Goal: Task Accomplishment & Management: Use online tool/utility

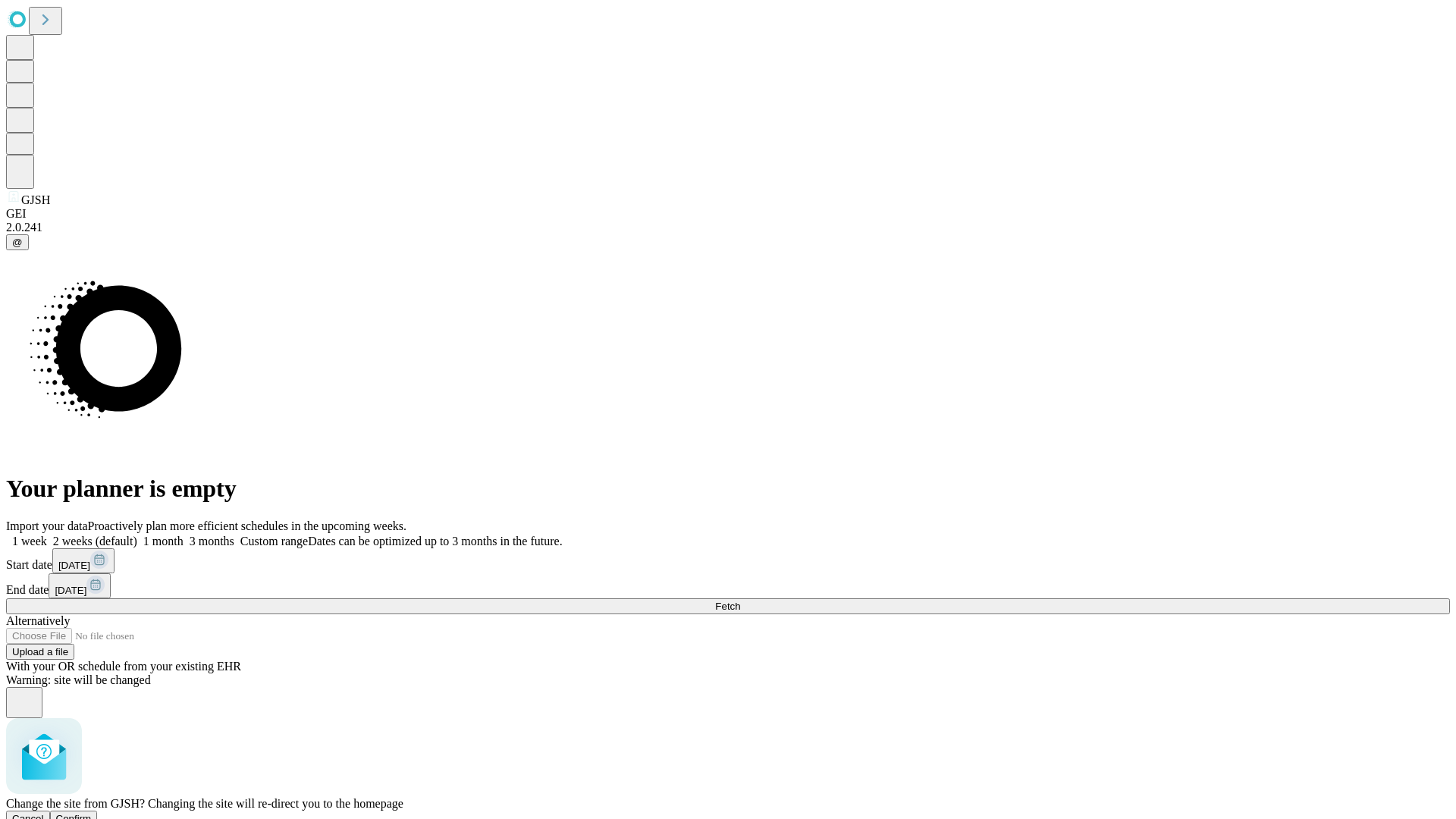
click at [91, 813] on span "Confirm" at bounding box center [73, 819] width 35 height 11
click at [47, 535] on label "1 week" at bounding box center [26, 541] width 41 height 13
click at [740, 601] on span "Fetch" at bounding box center [728, 607] width 25 height 11
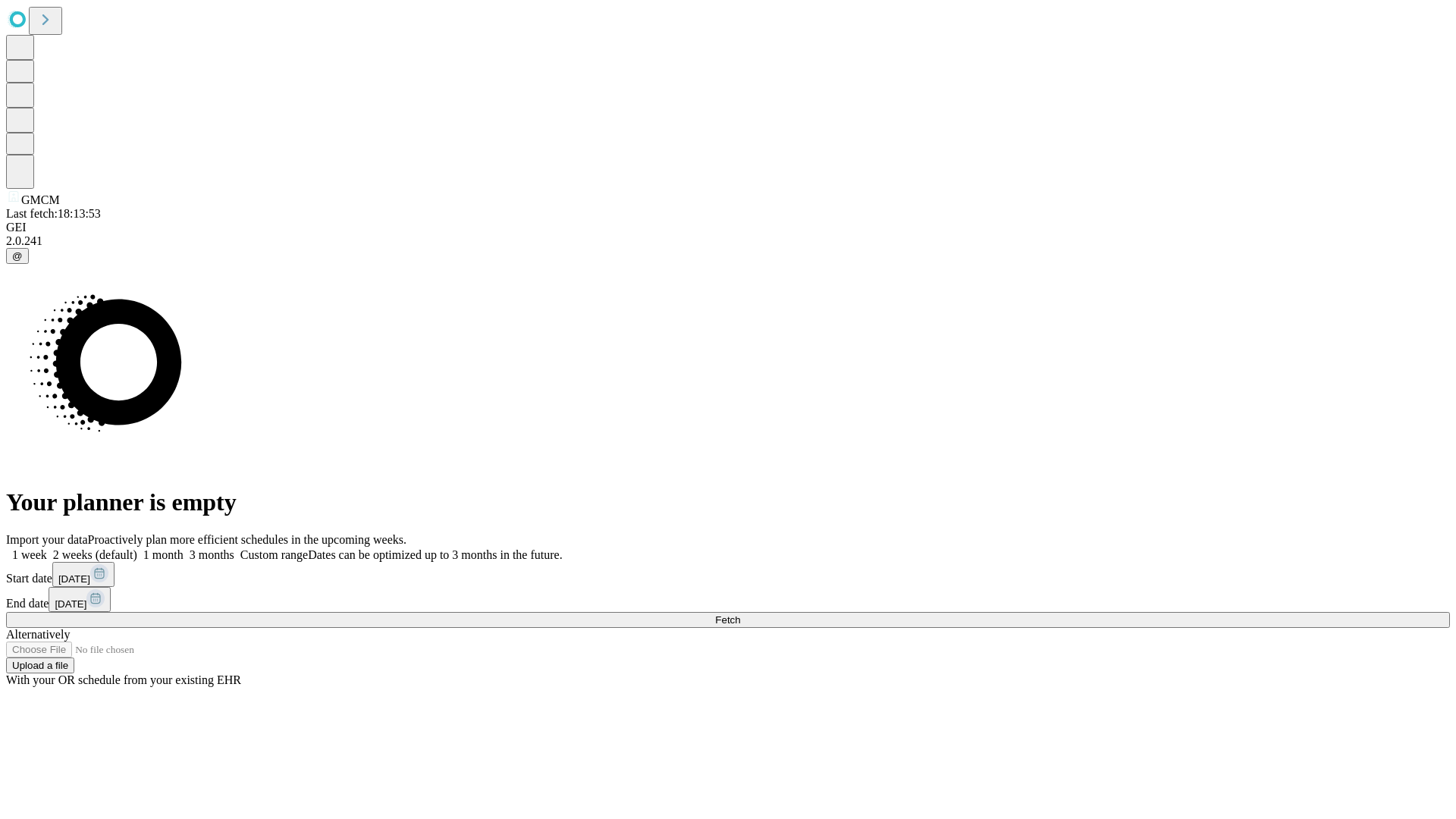
click at [47, 549] on label "1 week" at bounding box center [26, 556] width 41 height 13
click at [740, 614] on span "Fetch" at bounding box center [728, 620] width 25 height 11
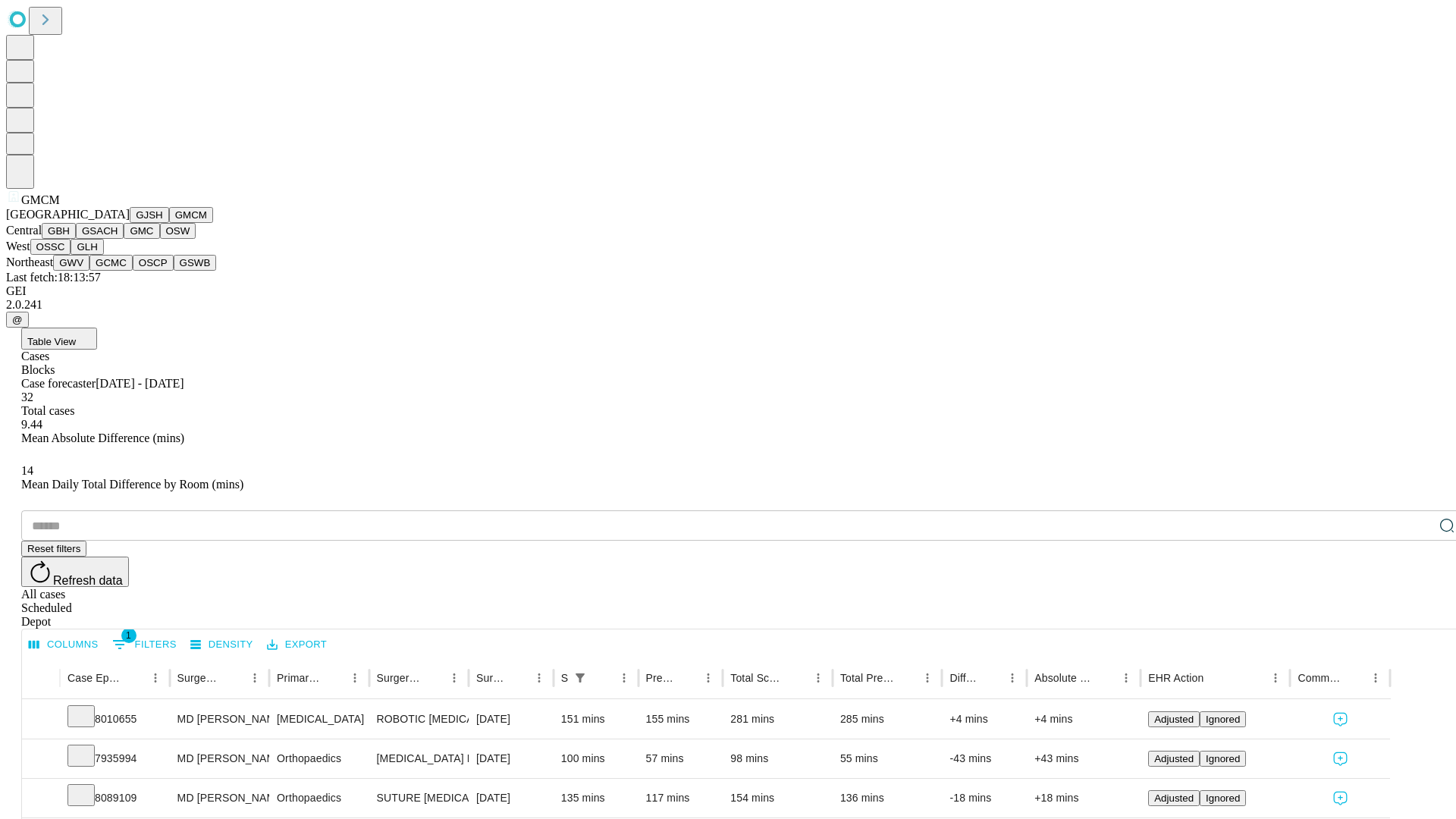
click at [76, 239] on button "GBH" at bounding box center [59, 230] width 34 height 16
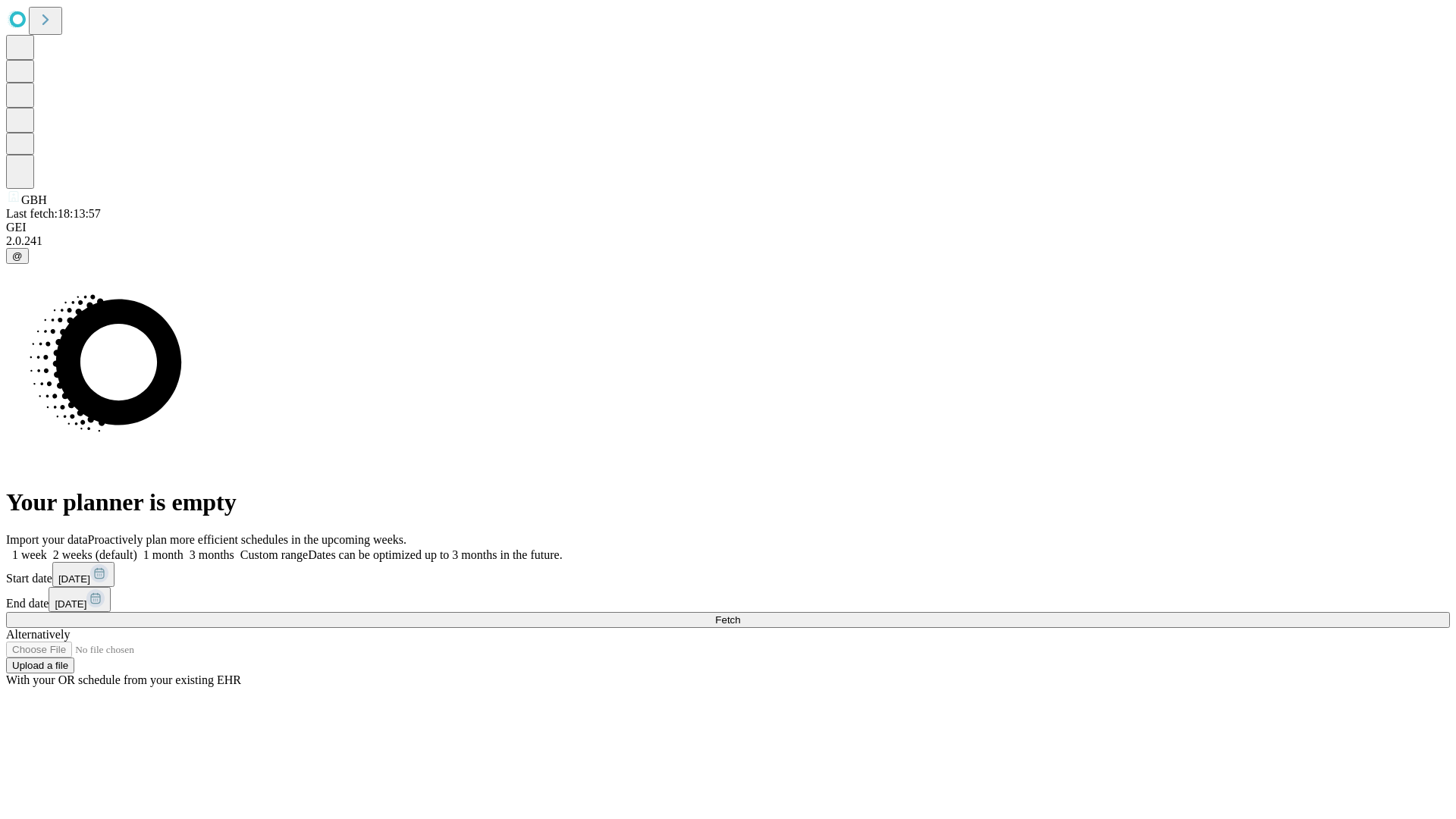
click at [47, 549] on label "1 week" at bounding box center [26, 556] width 41 height 13
click at [740, 614] on span "Fetch" at bounding box center [728, 620] width 25 height 11
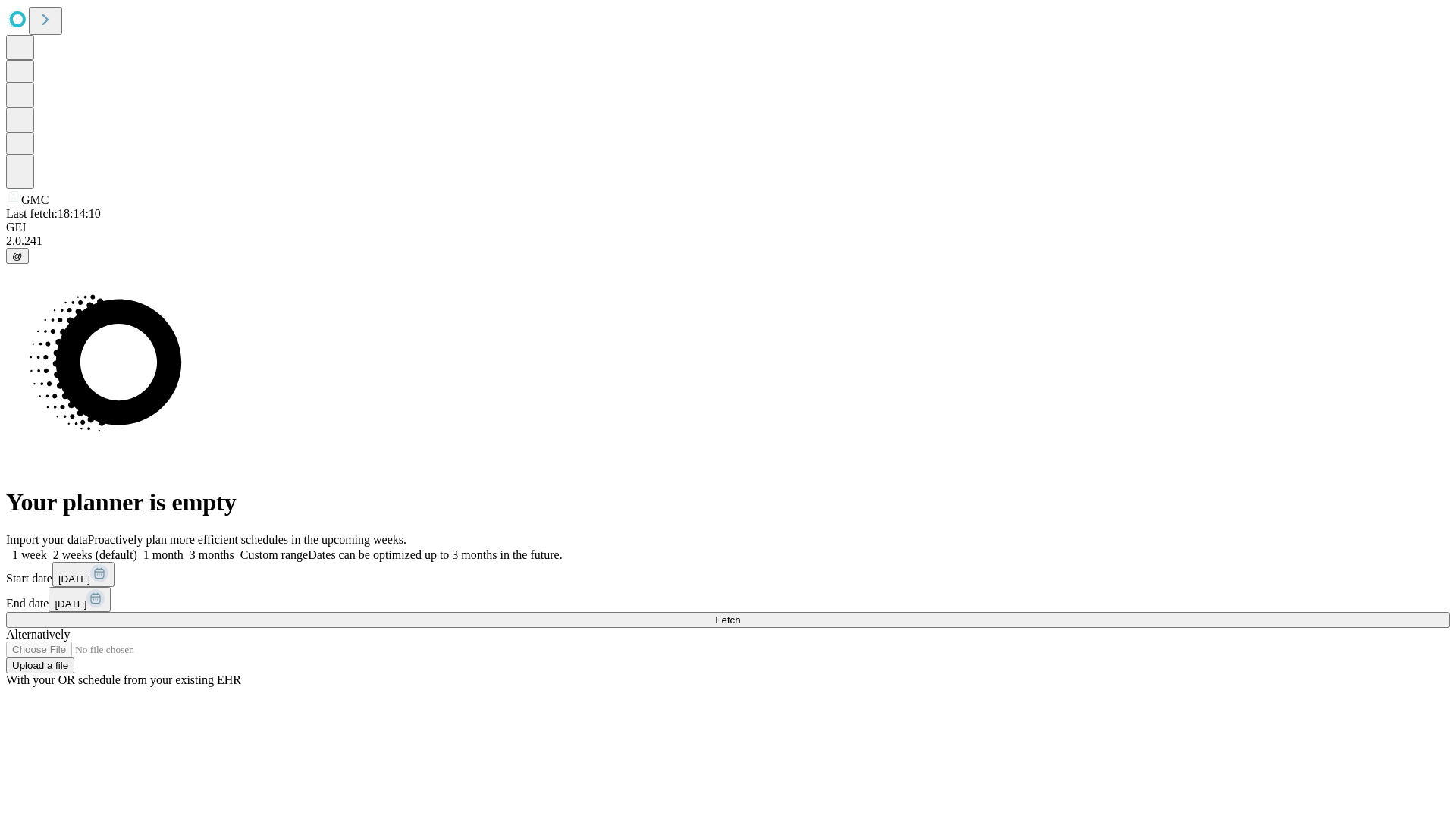
click at [47, 549] on label "1 week" at bounding box center [26, 556] width 41 height 13
click at [740, 614] on span "Fetch" at bounding box center [728, 620] width 25 height 11
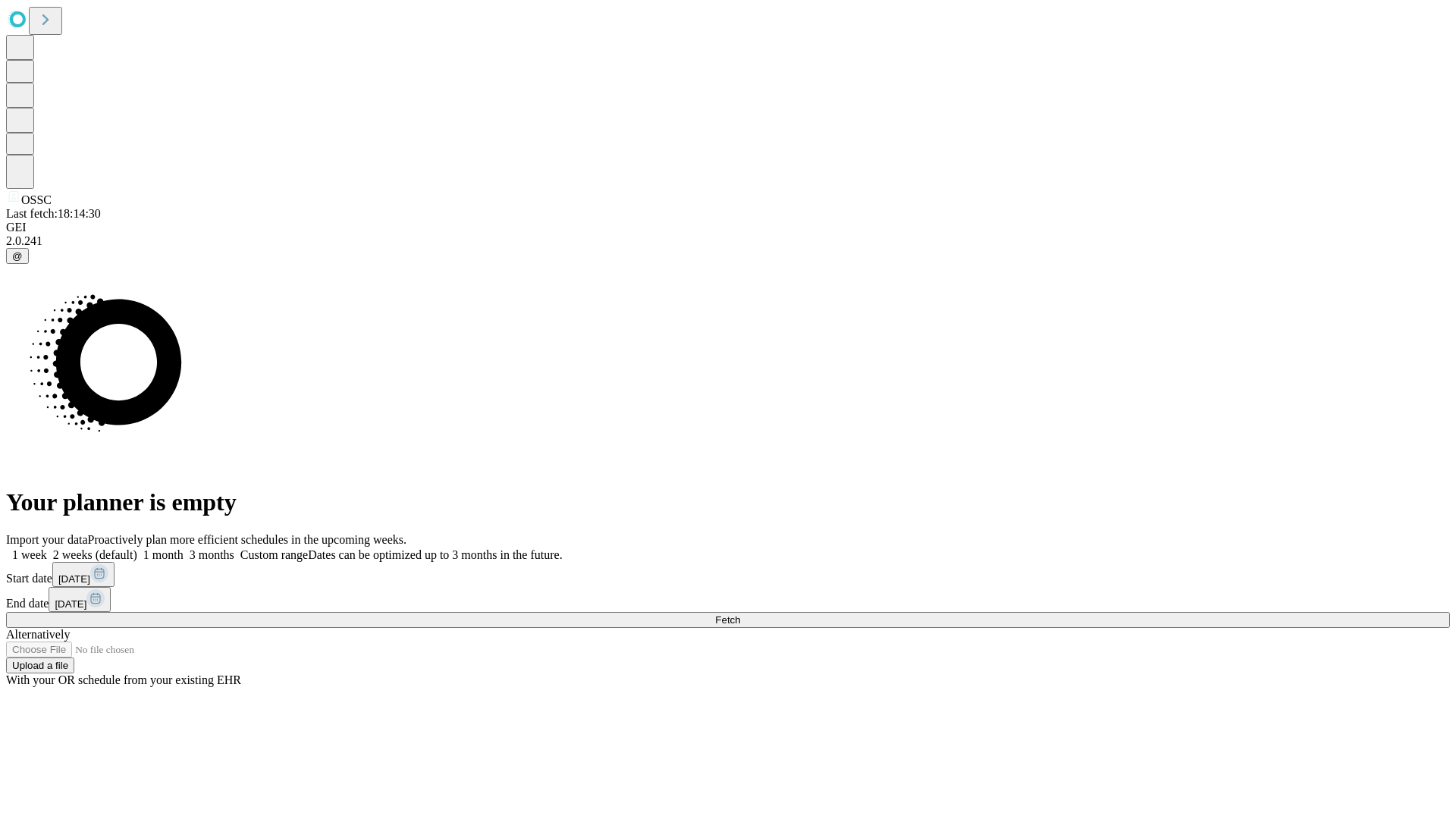
click at [47, 549] on label "1 week" at bounding box center [26, 556] width 41 height 13
click at [740, 614] on span "Fetch" at bounding box center [728, 620] width 25 height 11
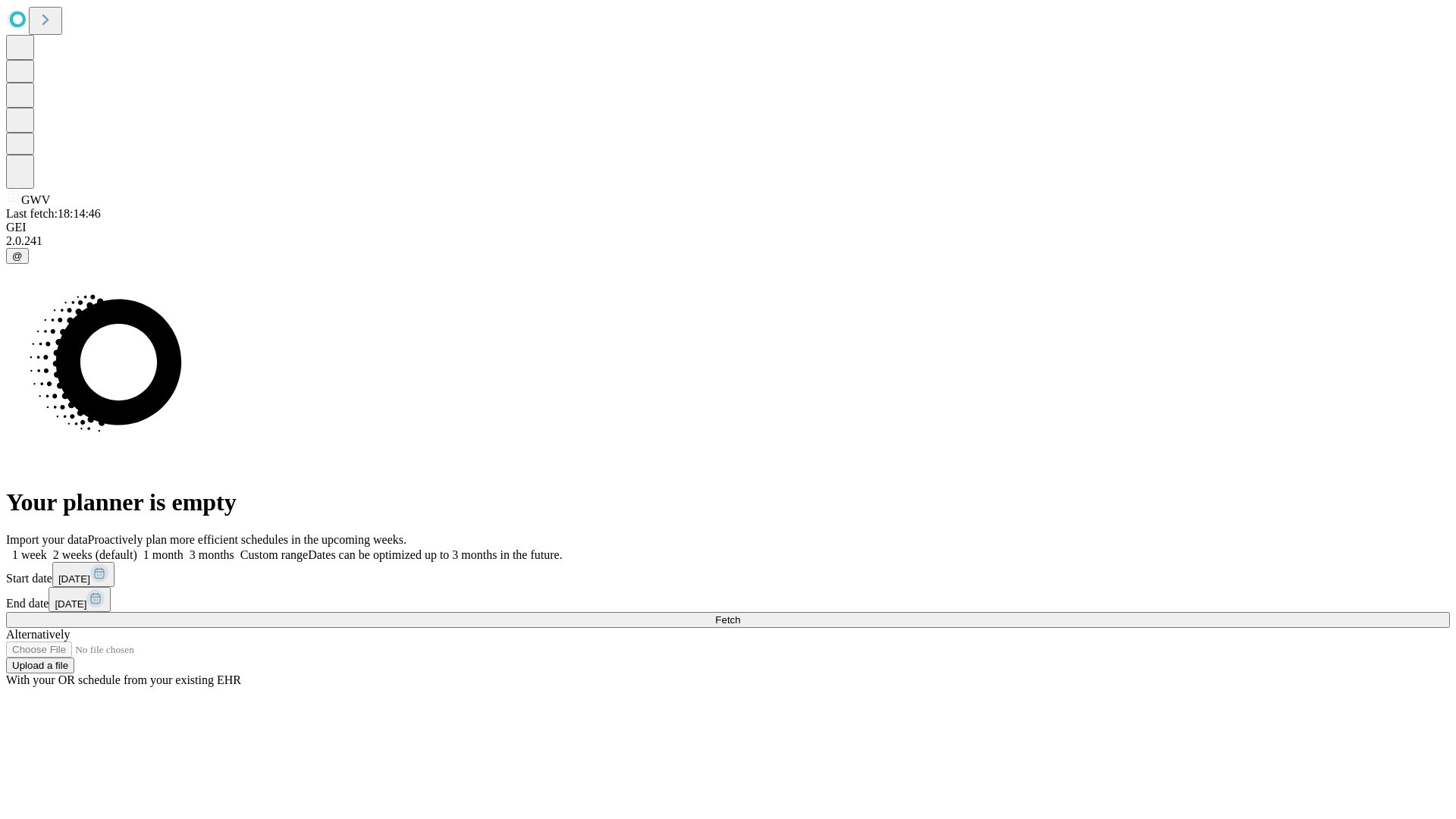
click at [740, 614] on span "Fetch" at bounding box center [728, 620] width 25 height 11
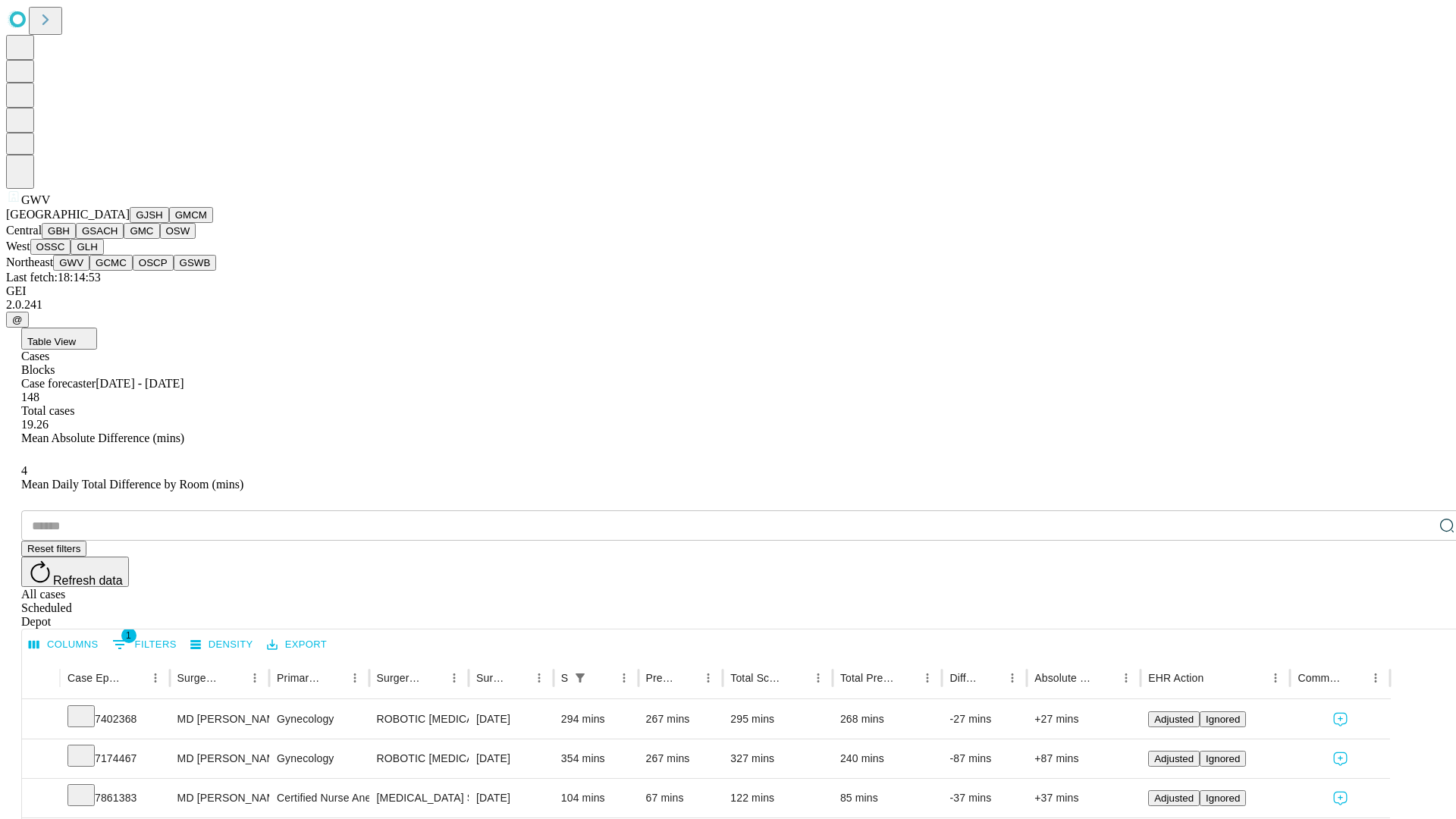
click at [118, 271] on button "GCMC" at bounding box center [110, 263] width 43 height 16
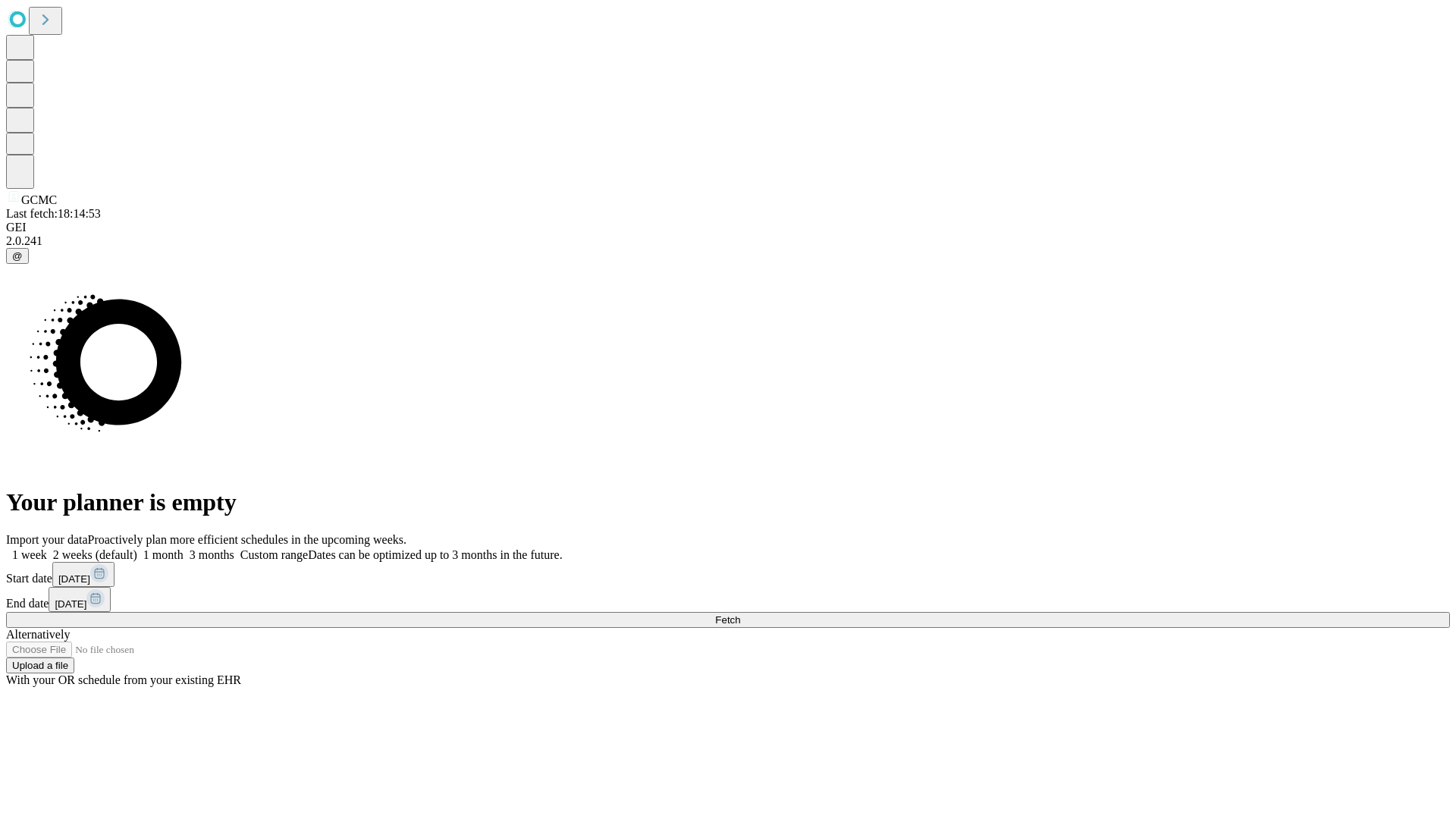
click at [47, 549] on label "1 week" at bounding box center [26, 556] width 41 height 13
click at [740, 614] on span "Fetch" at bounding box center [728, 620] width 25 height 11
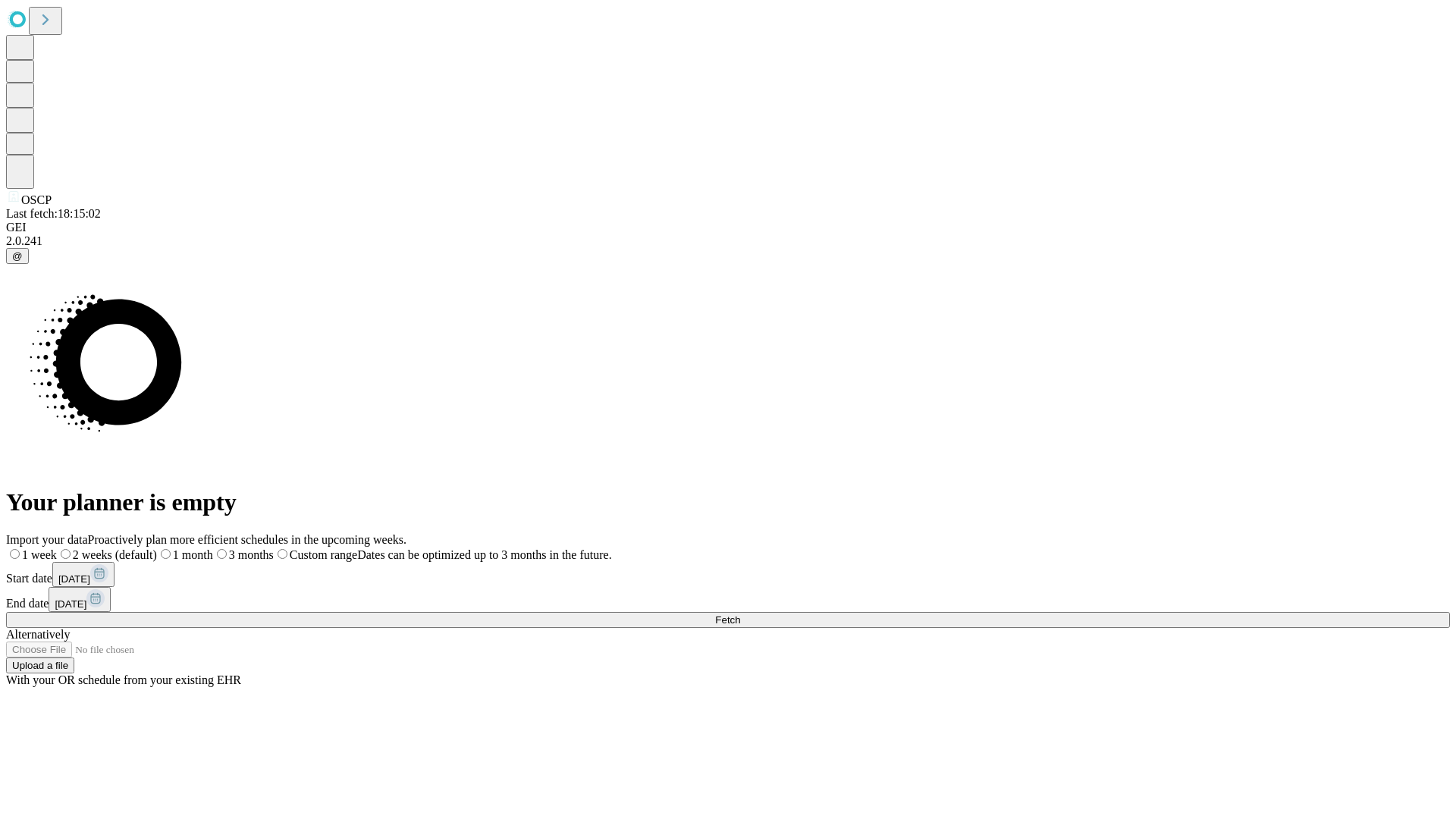
click at [740, 614] on span "Fetch" at bounding box center [728, 620] width 25 height 11
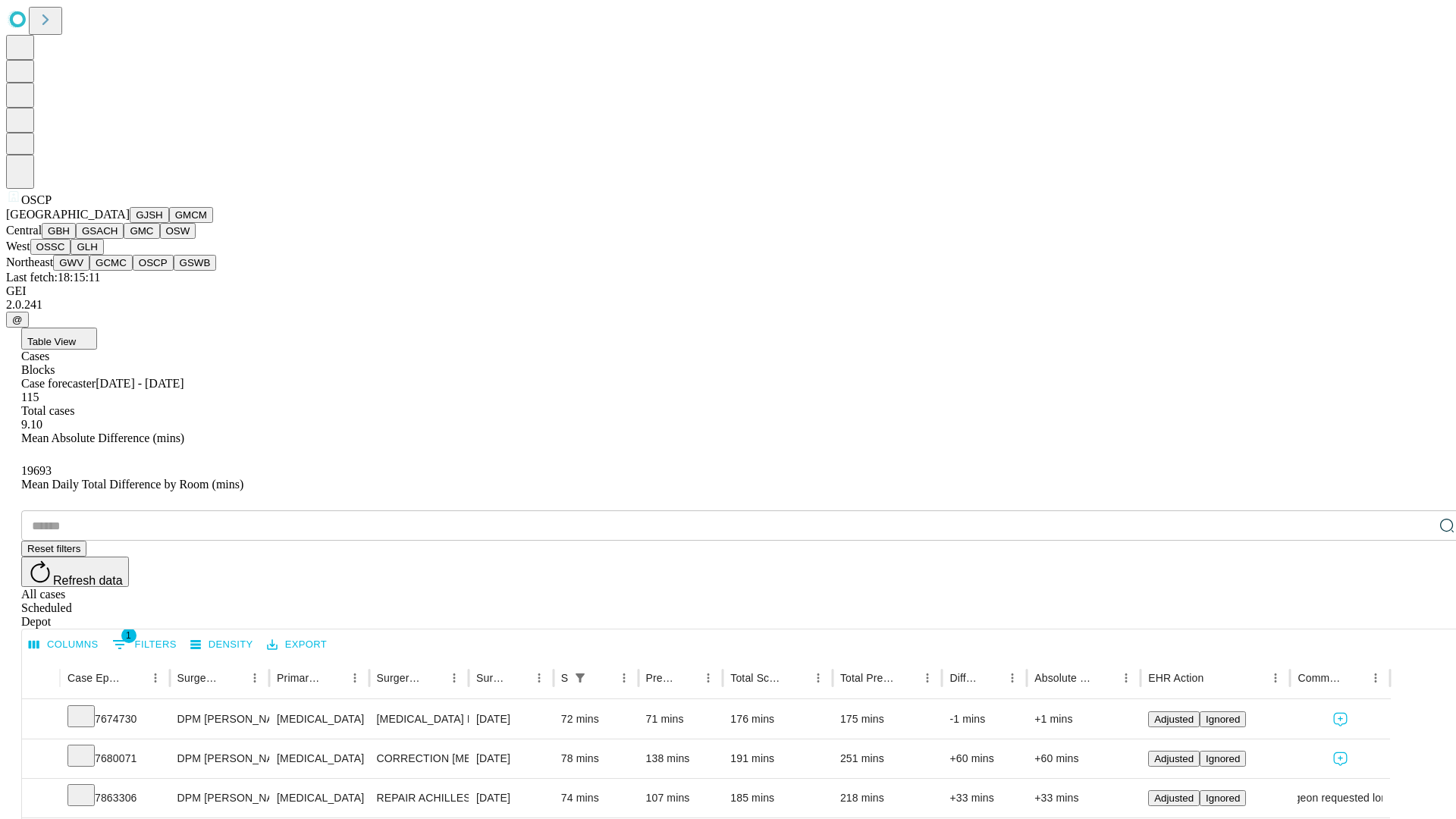
click at [174, 271] on button "GSWB" at bounding box center [195, 263] width 43 height 16
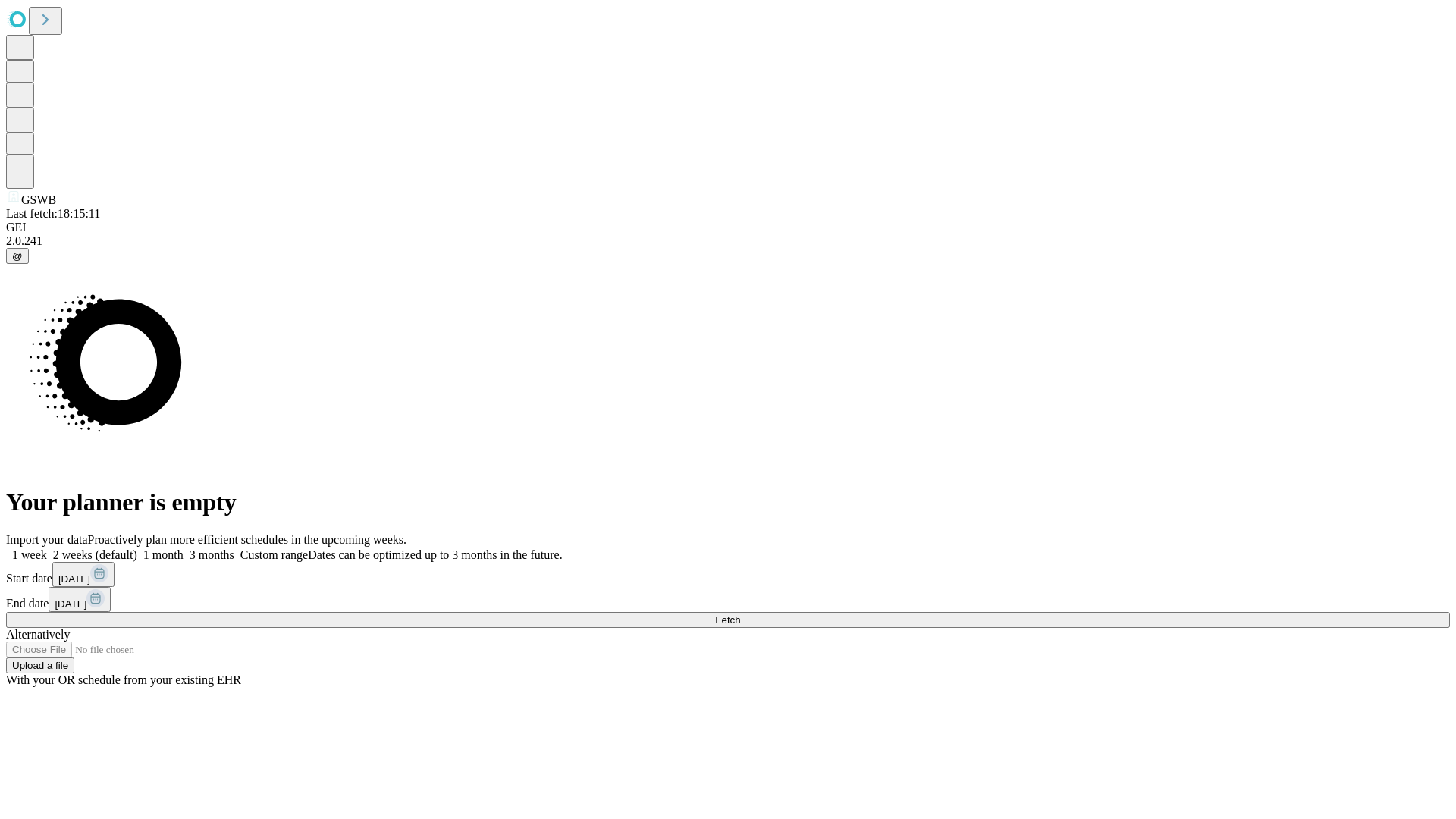
click at [47, 549] on label "1 week" at bounding box center [26, 556] width 41 height 13
click at [740, 614] on span "Fetch" at bounding box center [728, 620] width 25 height 11
